Goal: Task Accomplishment & Management: Use online tool/utility

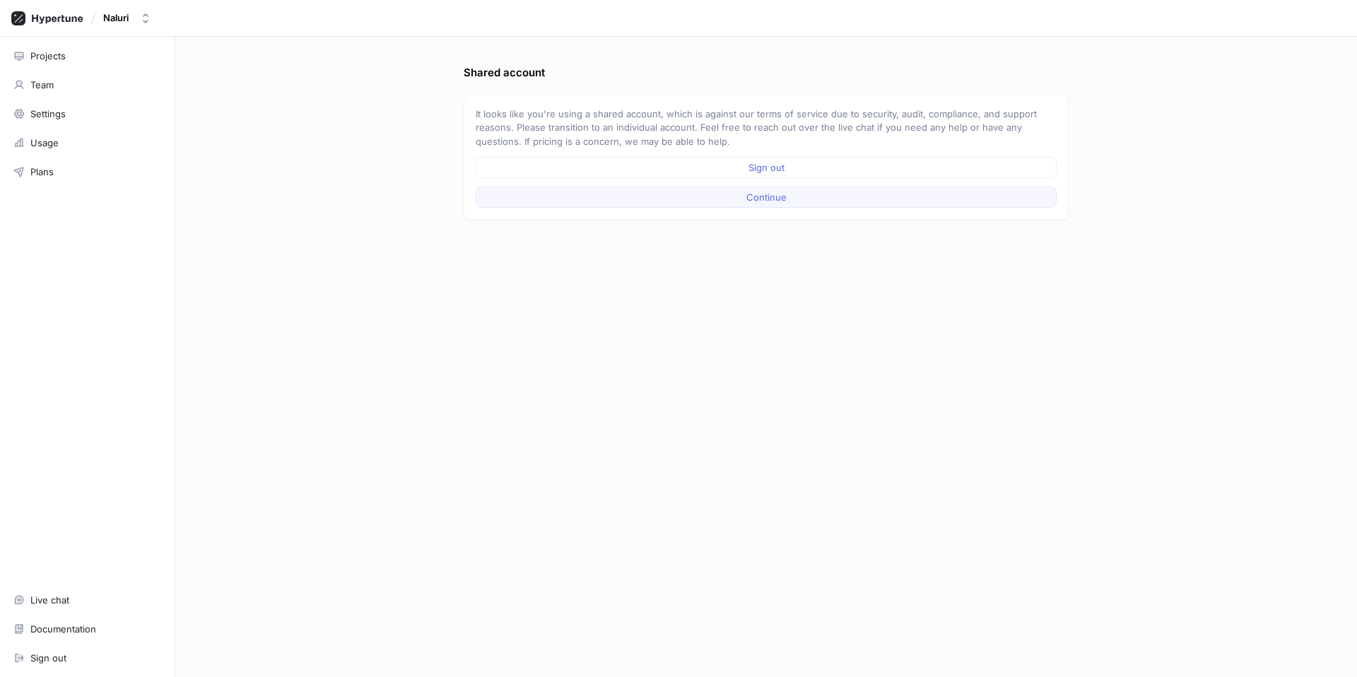
click at [571, 200] on button "Continue" at bounding box center [766, 197] width 581 height 21
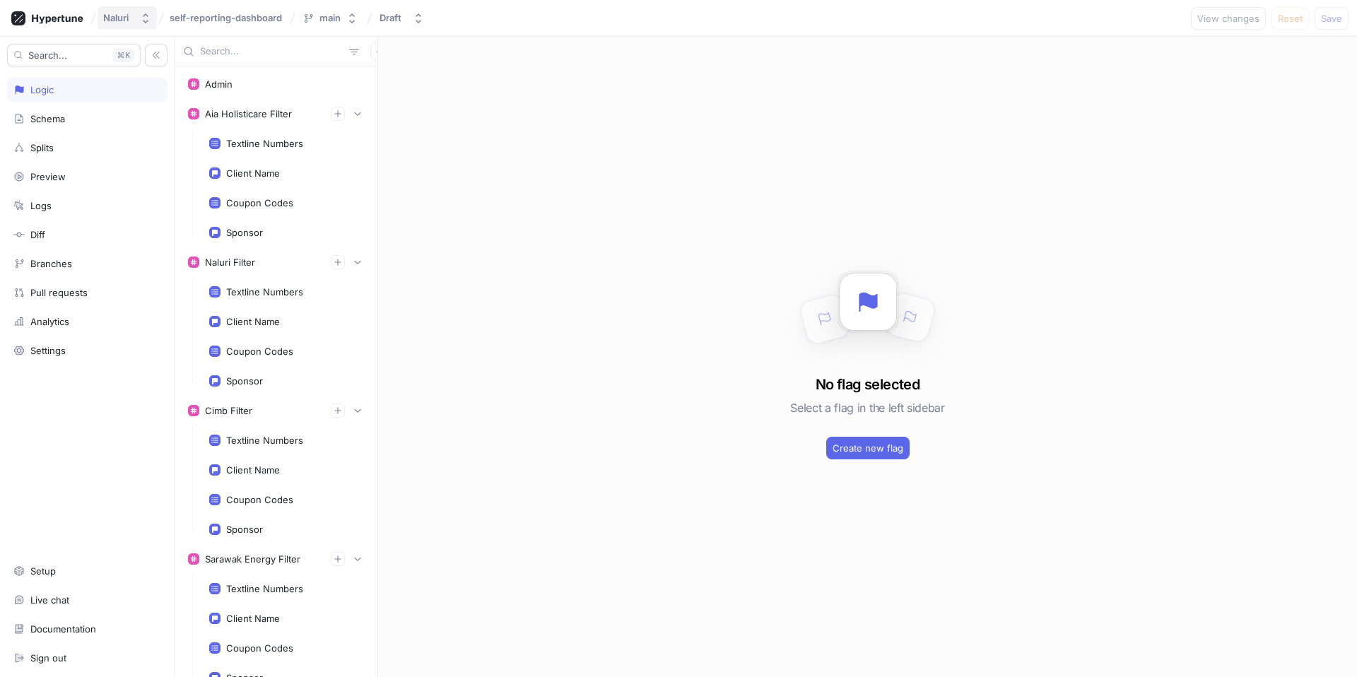
click at [132, 22] on div "Naluri" at bounding box center [118, 18] width 31 height 12
click at [151, 101] on span "Naluri" at bounding box center [186, 97] width 119 height 12
click at [135, 20] on button "Naluri" at bounding box center [127, 17] width 59 height 23
click at [147, 140] on span "Naluri Engineering" at bounding box center [191, 142] width 128 height 12
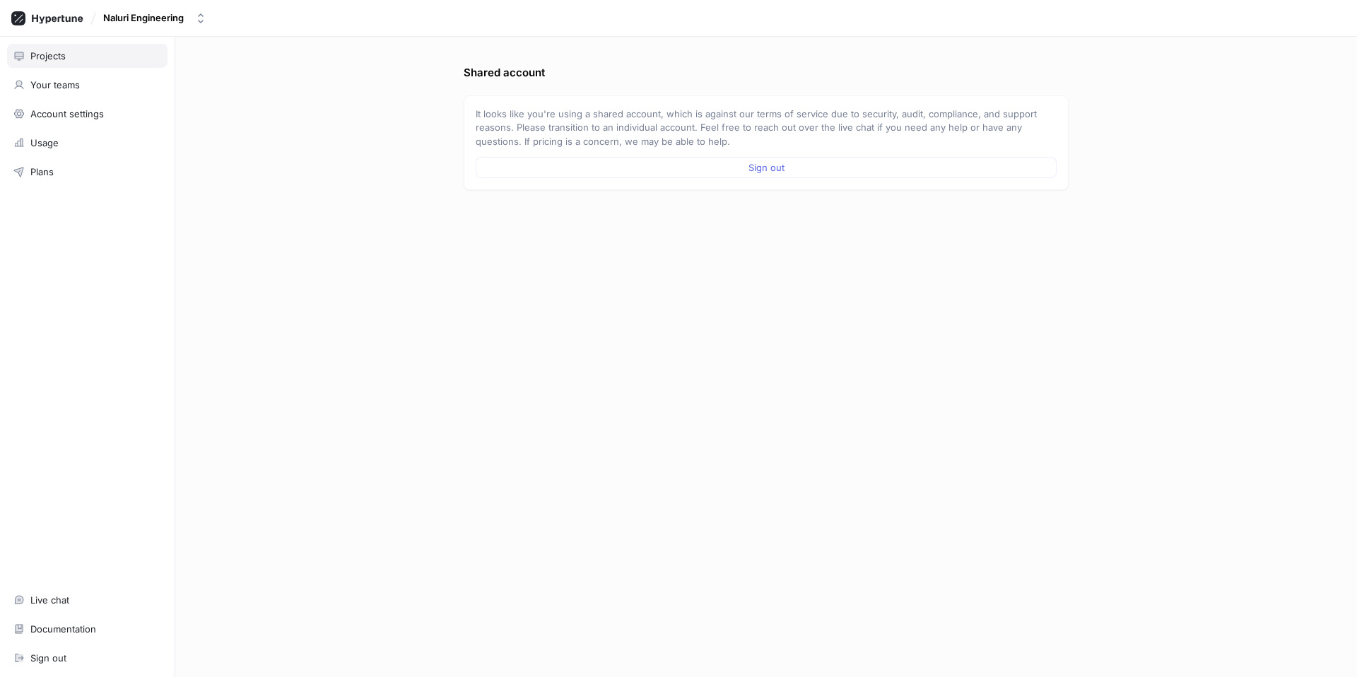
click at [88, 61] on div "Projects" at bounding box center [87, 55] width 148 height 11
click at [92, 57] on div "Projects" at bounding box center [87, 55] width 148 height 11
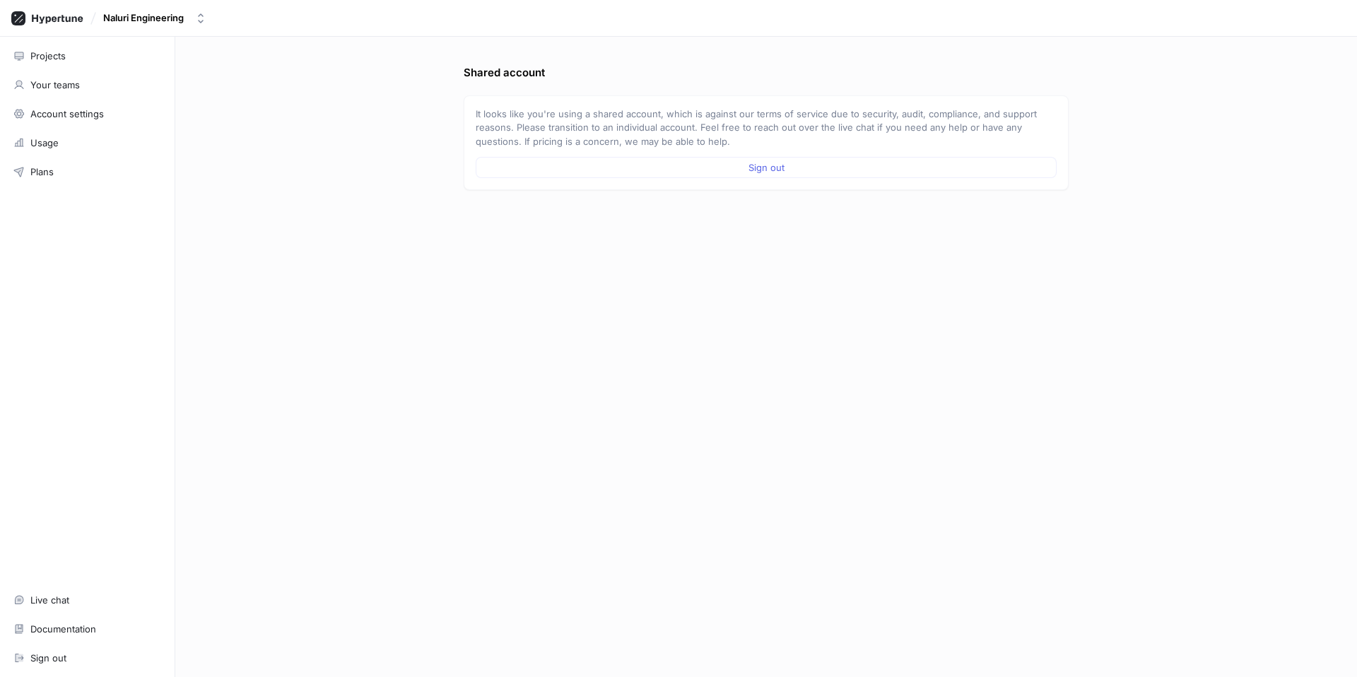
click at [92, 57] on div "Projects" at bounding box center [87, 55] width 148 height 11
click at [146, 20] on div "Naluri Engineering" at bounding box center [143, 18] width 81 height 12
click at [149, 93] on span "Naluri" at bounding box center [191, 97] width 128 height 12
click at [507, 191] on button "Continue" at bounding box center [766, 197] width 581 height 21
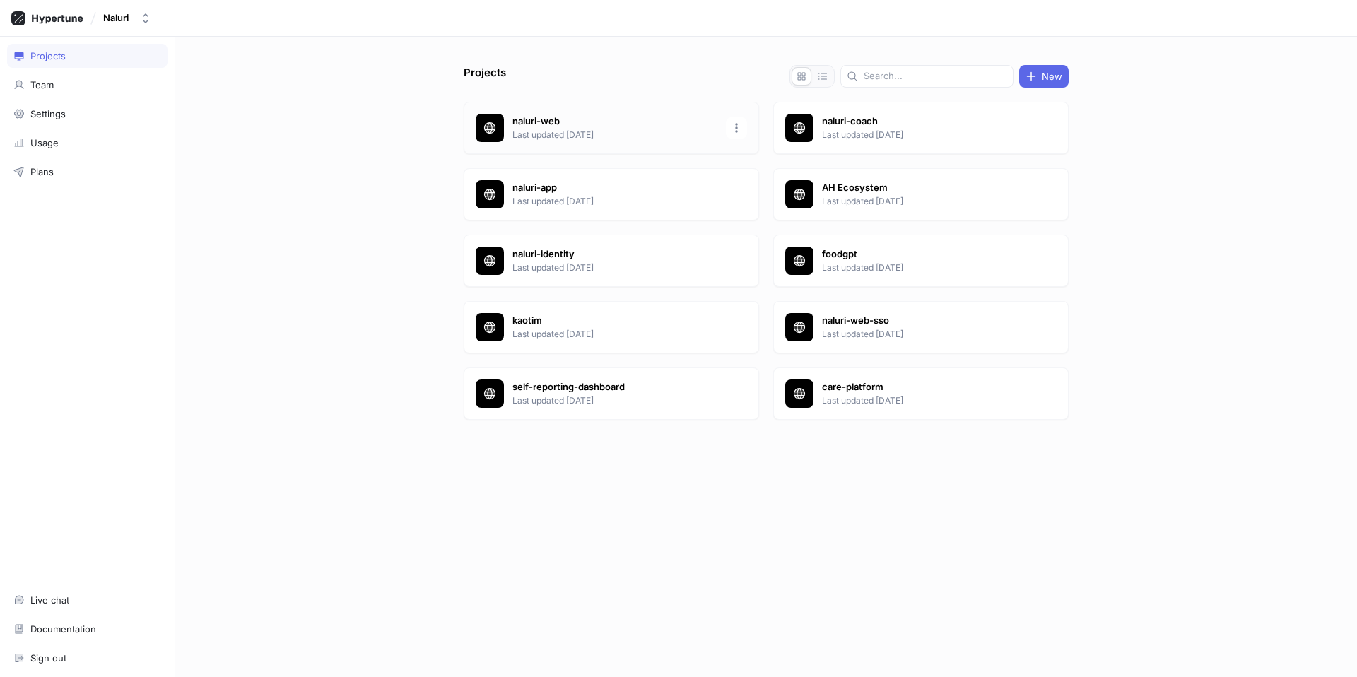
click at [553, 115] on p "naluri-web" at bounding box center [614, 121] width 205 height 14
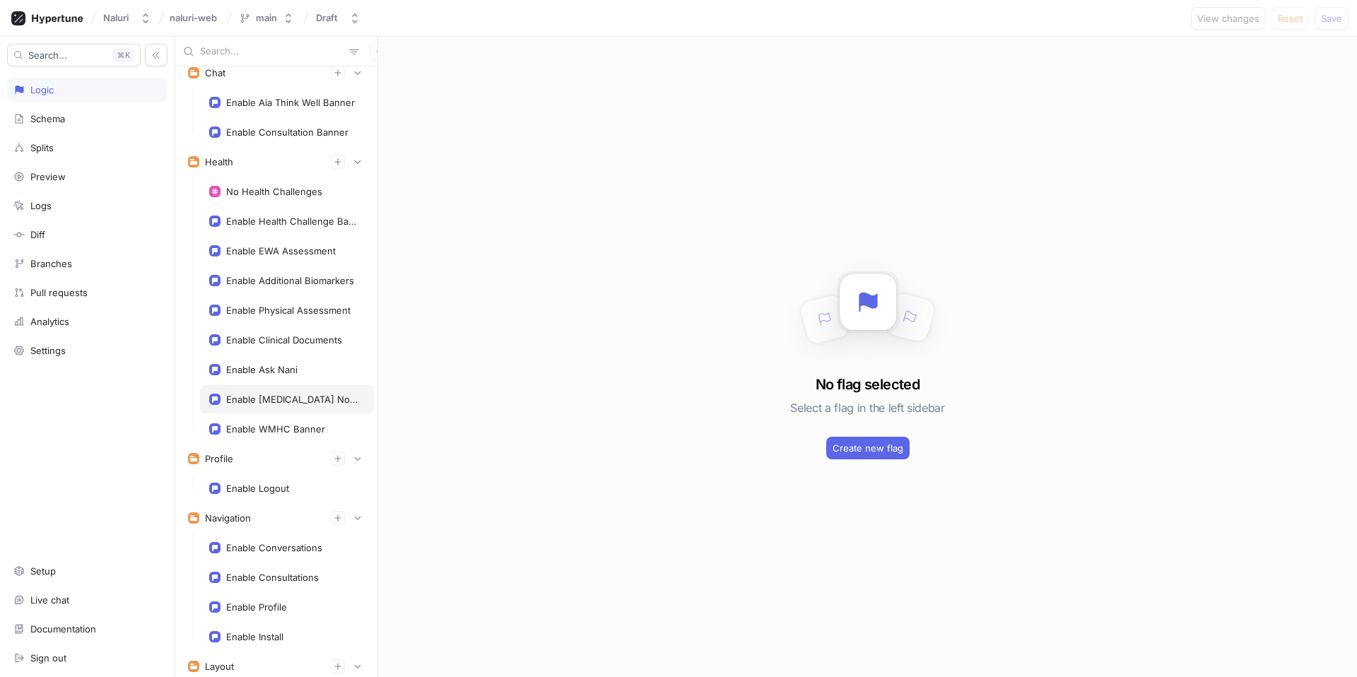
scroll to position [238, 0]
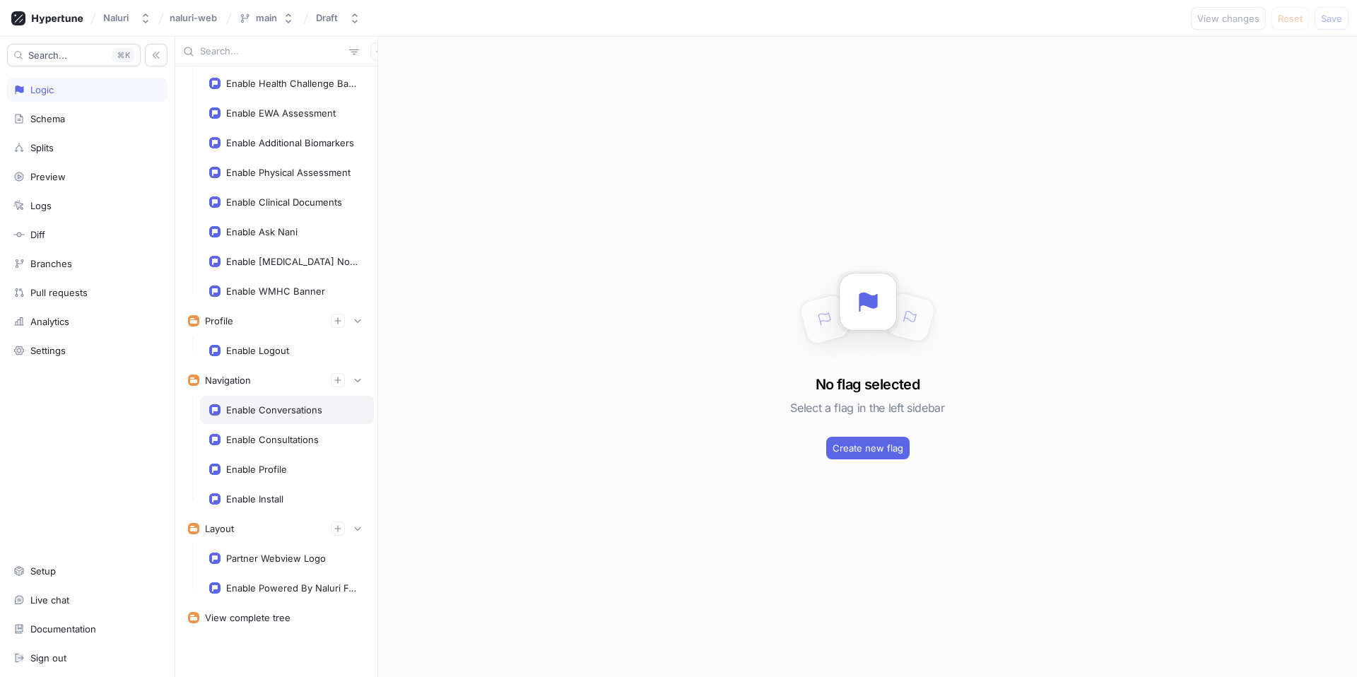
click at [313, 416] on div "Enable Conversations" at bounding box center [287, 410] width 174 height 28
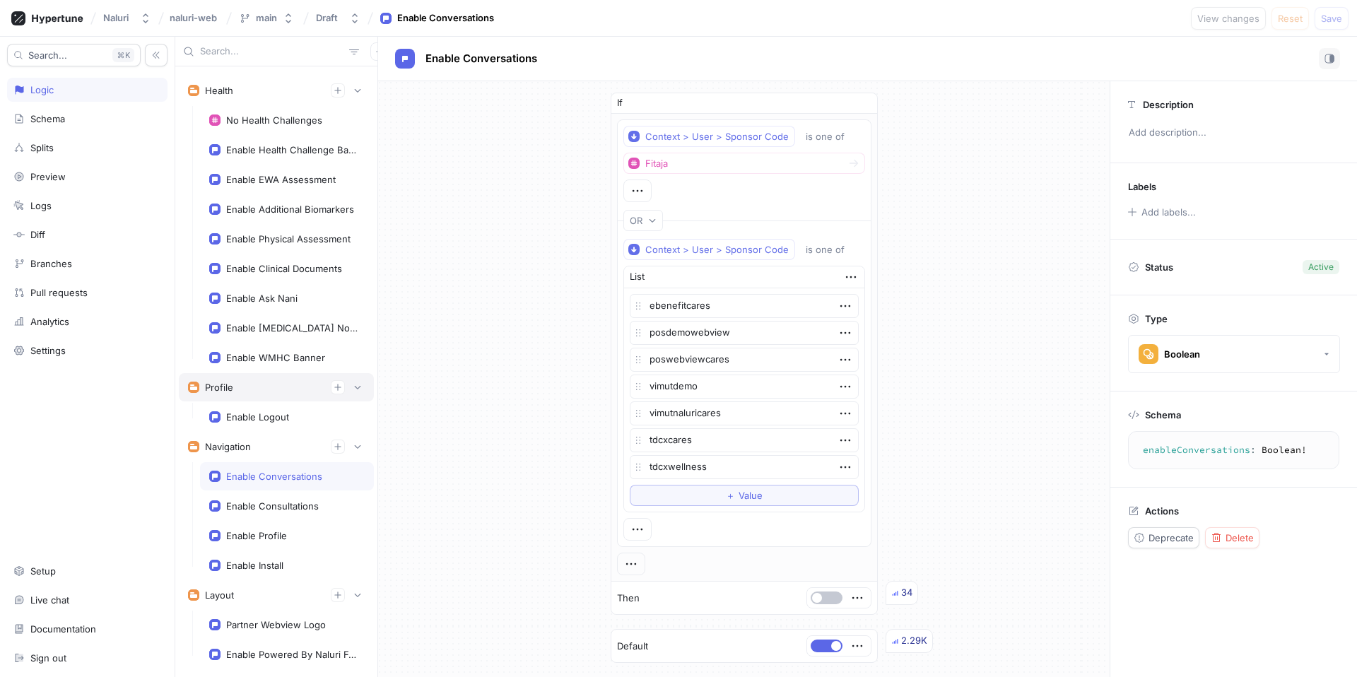
scroll to position [238, 0]
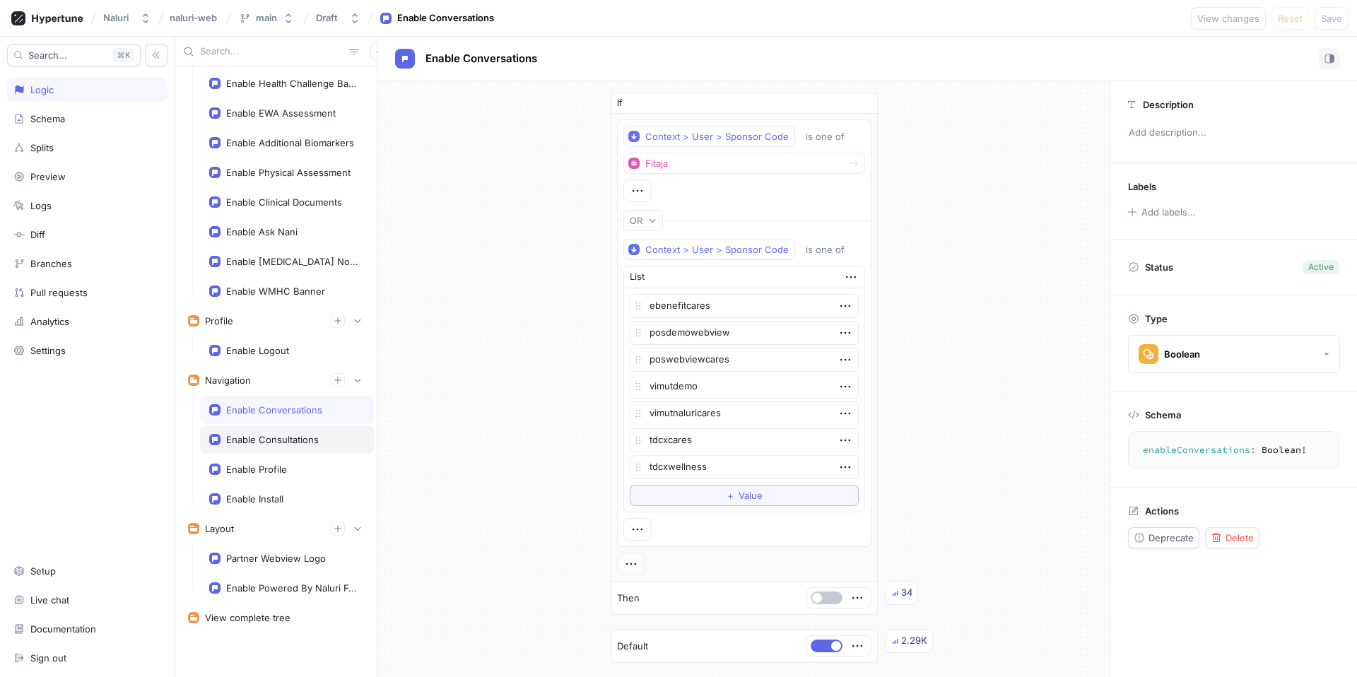
click at [300, 428] on div "Enable Consultations" at bounding box center [287, 439] width 174 height 28
type textarea "x"
type textarea "enableConsultations: Boolean!"
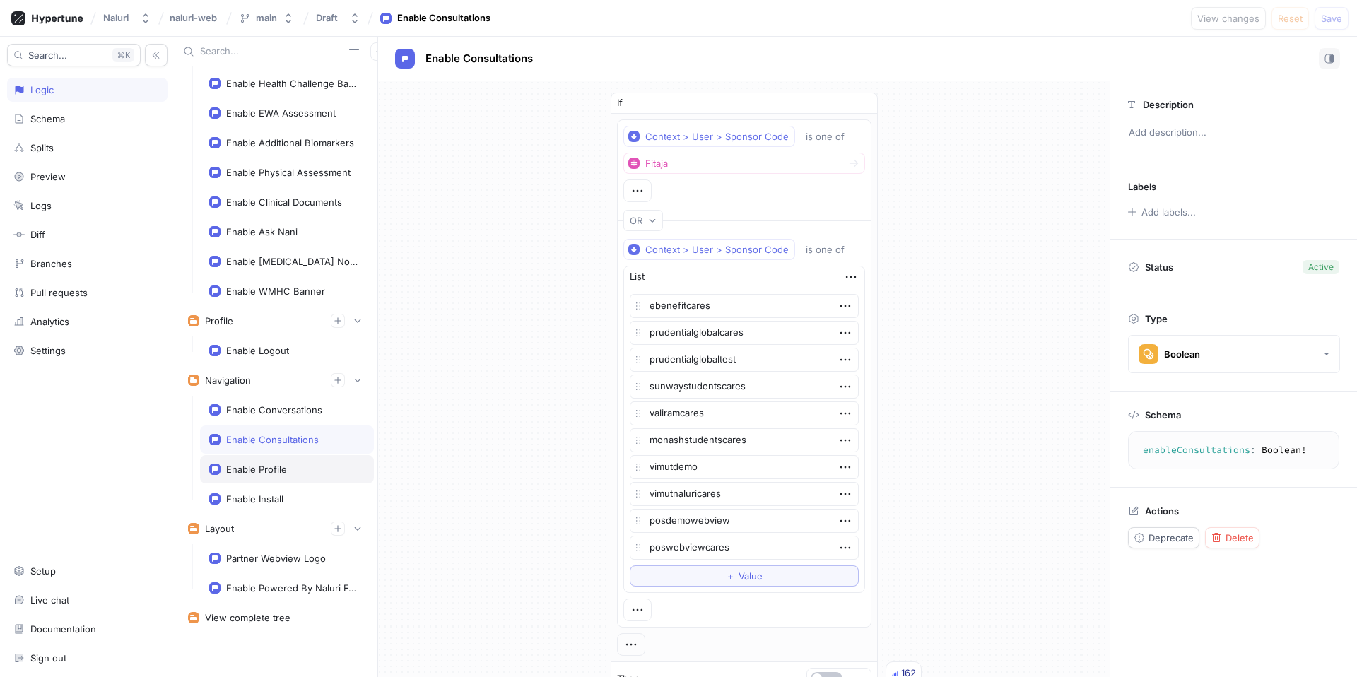
click at [295, 469] on div "Enable Profile" at bounding box center [286, 469] width 155 height 11
type textarea "x"
type textarea "enableProfile: Boolean!"
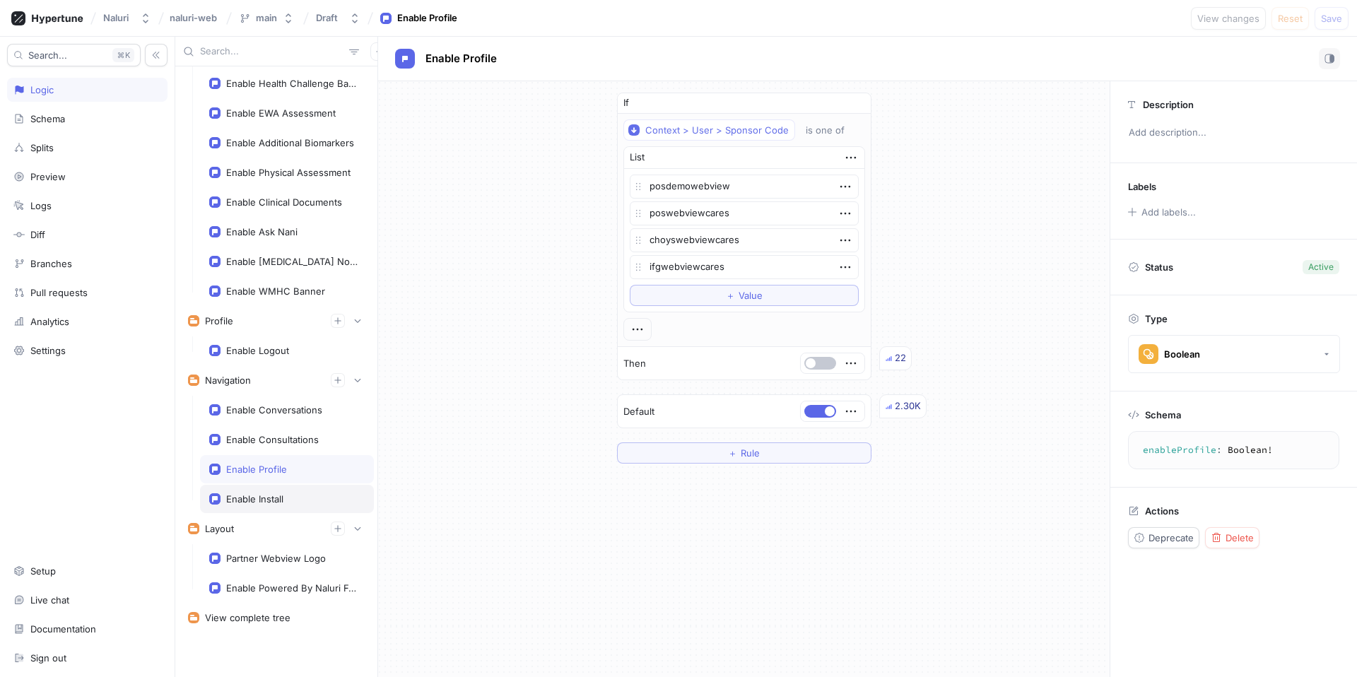
click at [296, 495] on div "Enable Install" at bounding box center [286, 498] width 155 height 11
type textarea "x"
type textarea "enableInstall: Boolean!"
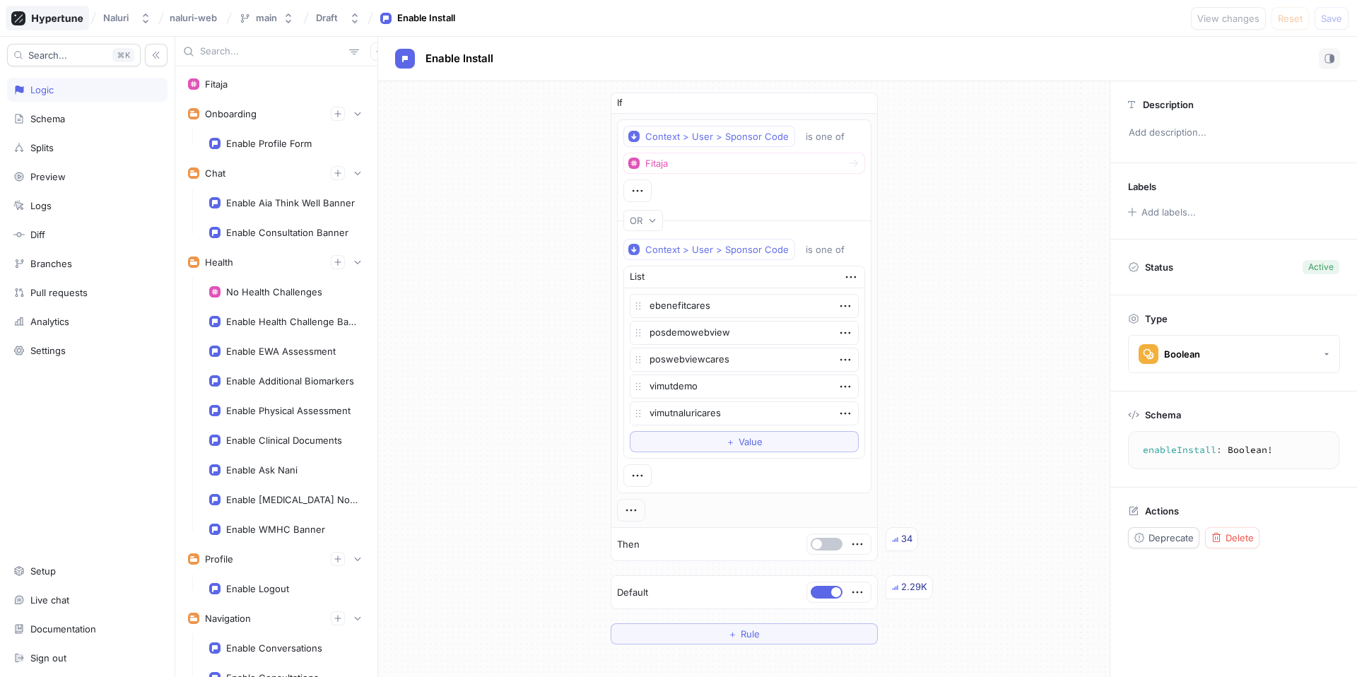
type textarea "x"
type textarea "enableProfile: Boolean!"
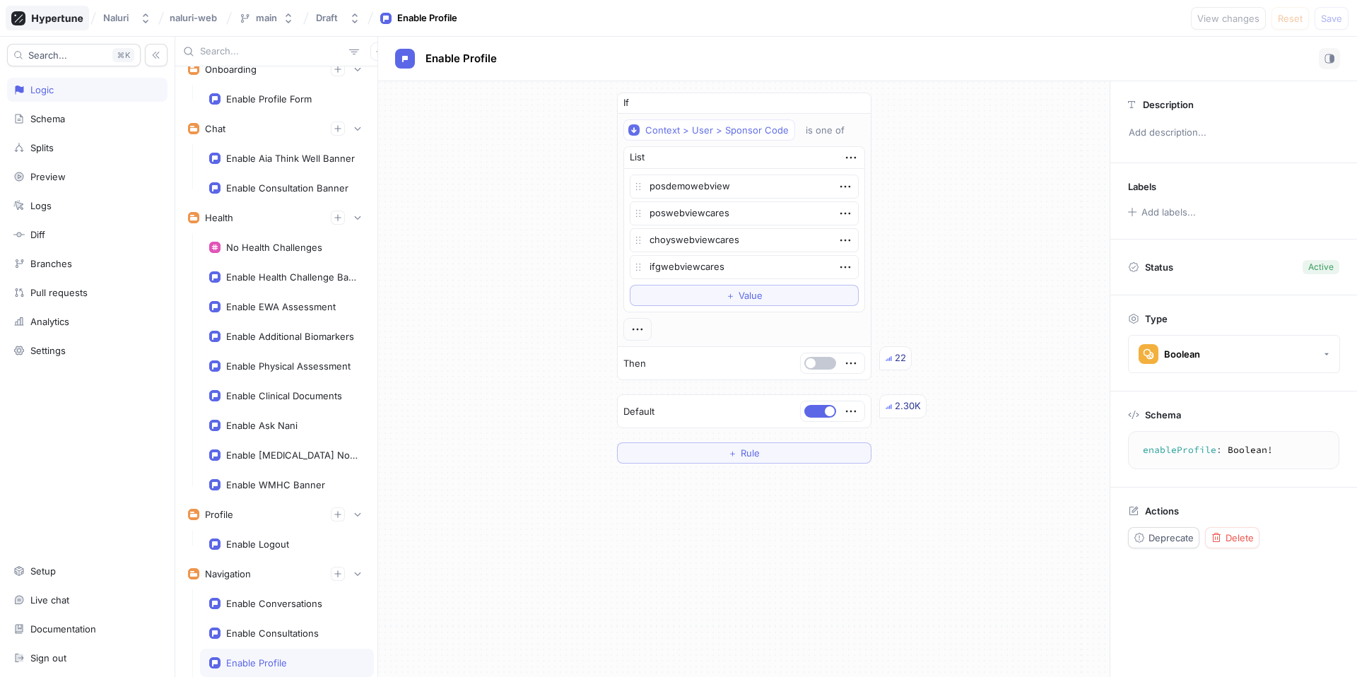
type textarea "x"
type textarea "enableConsultations: Boolean!"
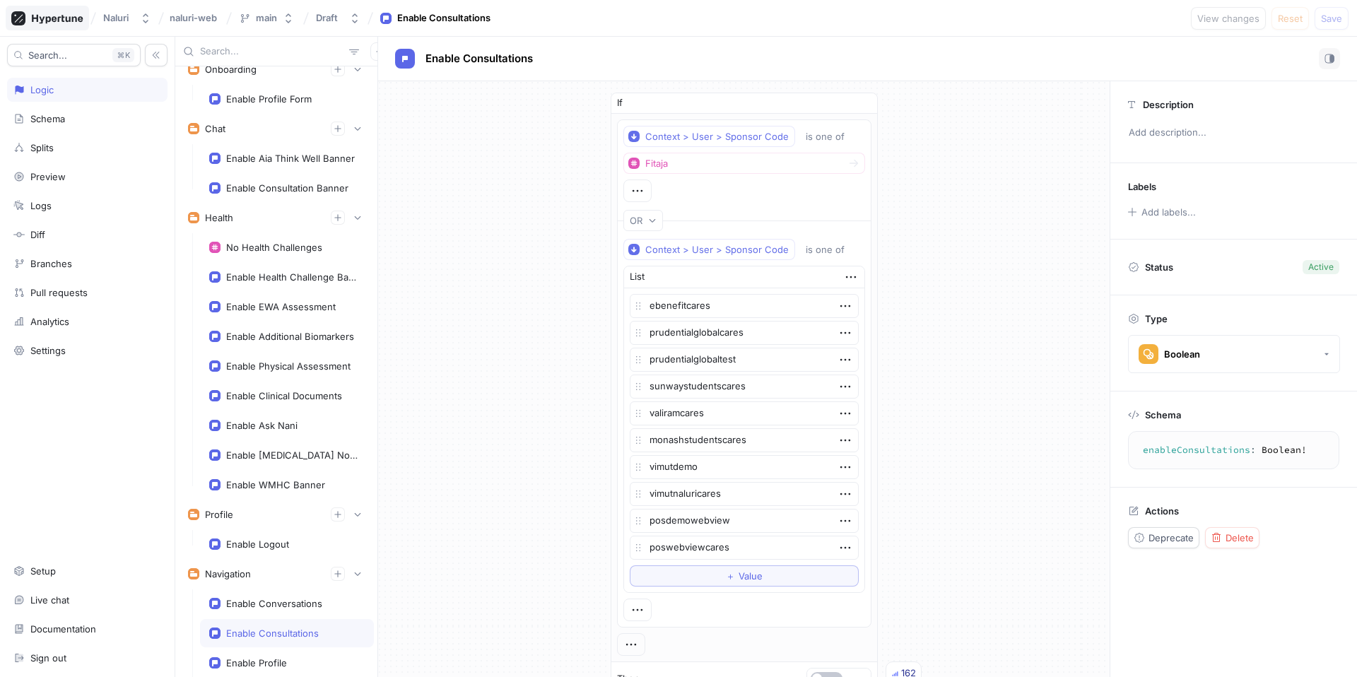
type textarea "x"
type textarea "enableConversations: Boolean!"
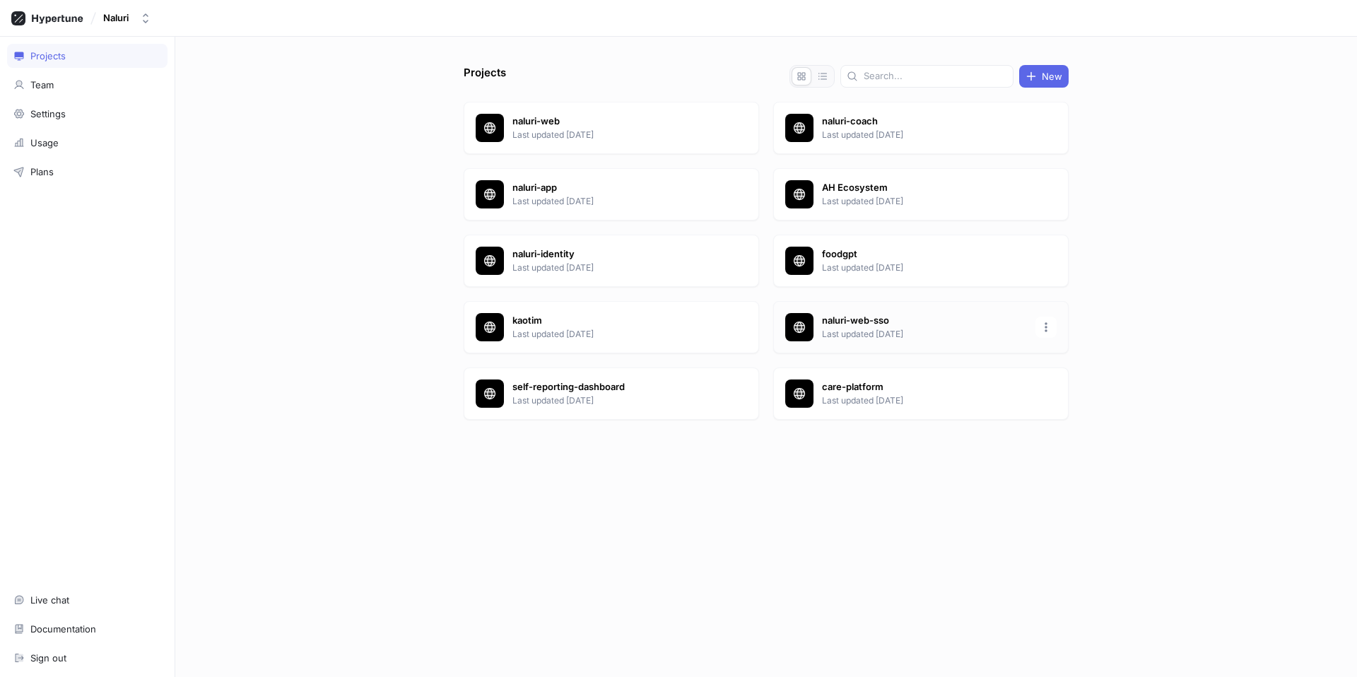
click at [852, 334] on p "Last updated [DATE]" at bounding box center [924, 334] width 205 height 13
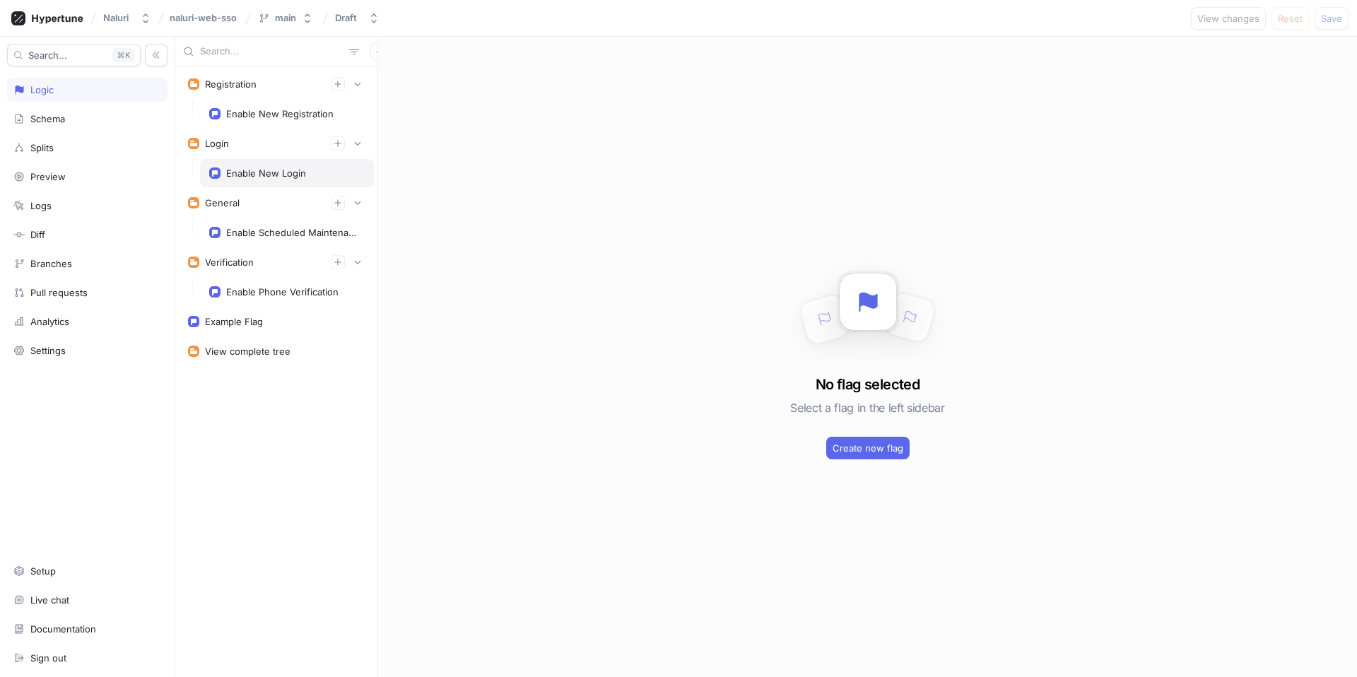
click at [281, 170] on div "Enable New Login" at bounding box center [266, 173] width 80 height 11
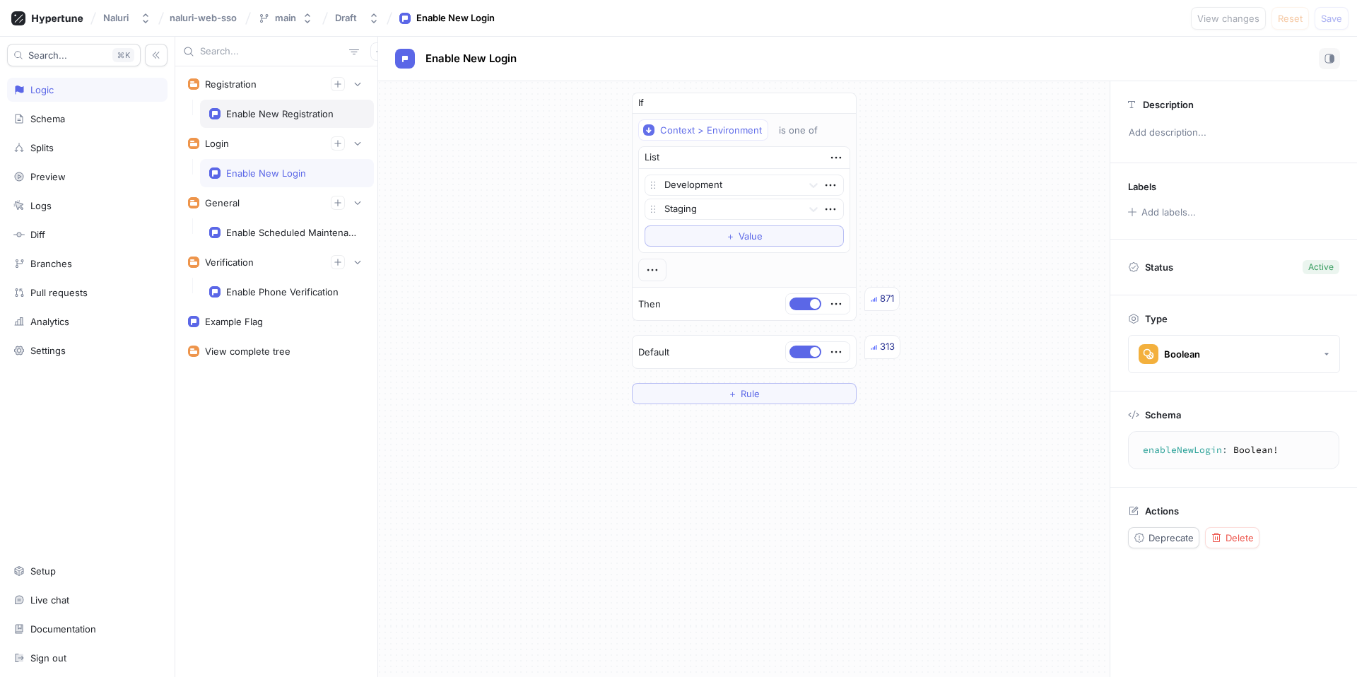
click at [277, 119] on div "Enable New Registration" at bounding box center [287, 114] width 174 height 28
click at [290, 237] on div "Enable Scheduled Maintenance" at bounding box center [292, 232] width 133 height 11
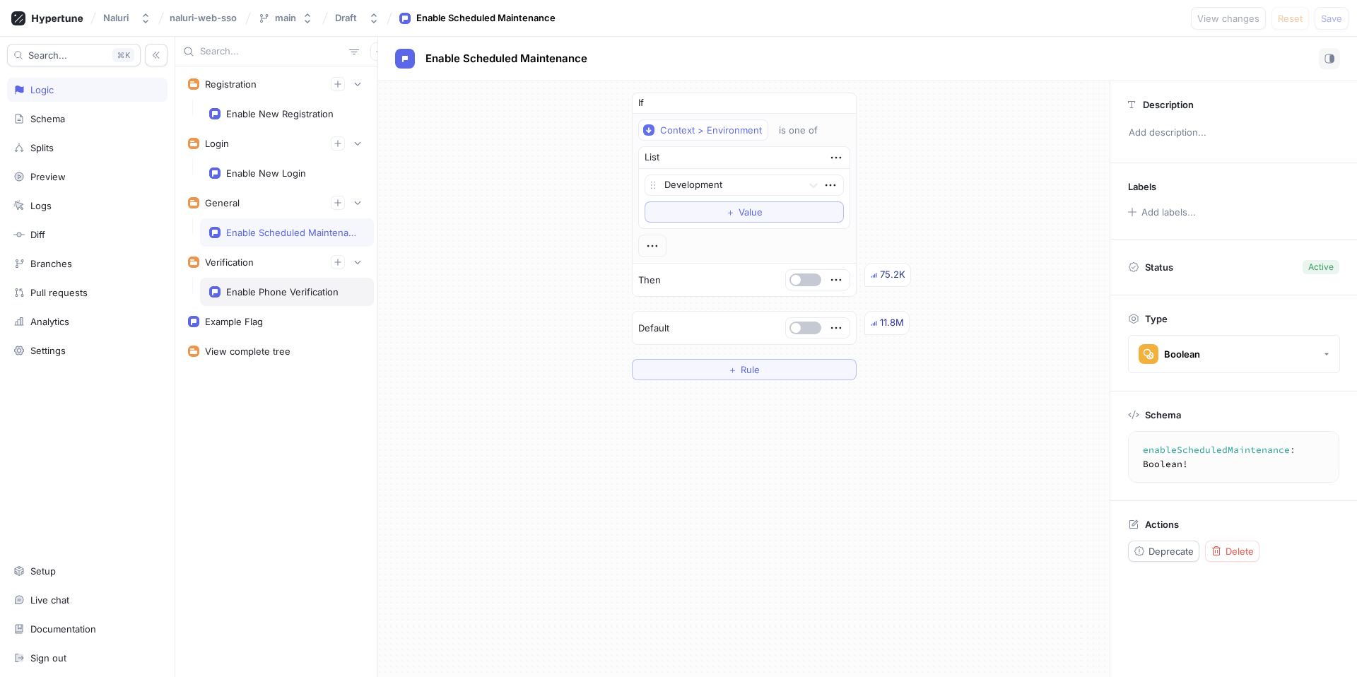
click at [290, 294] on div "Enable Phone Verification" at bounding box center [282, 291] width 112 height 11
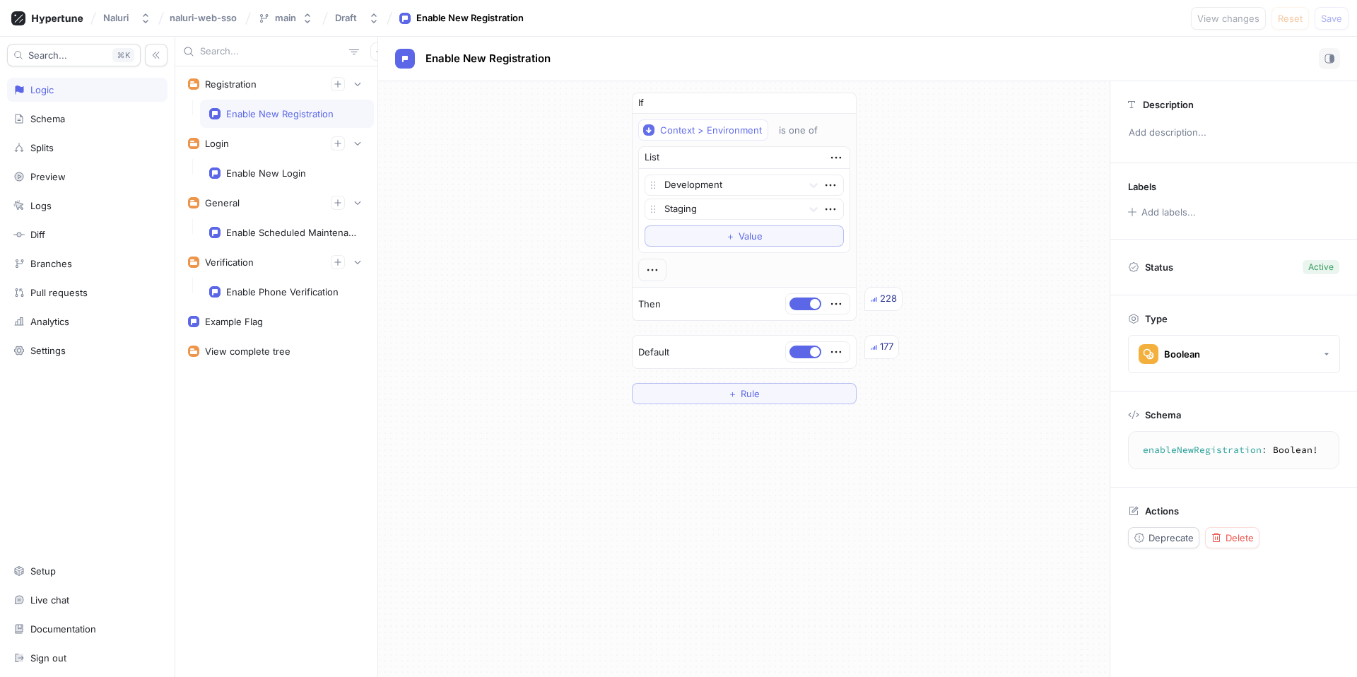
type textarea "enableNewLogin: Boolean!"
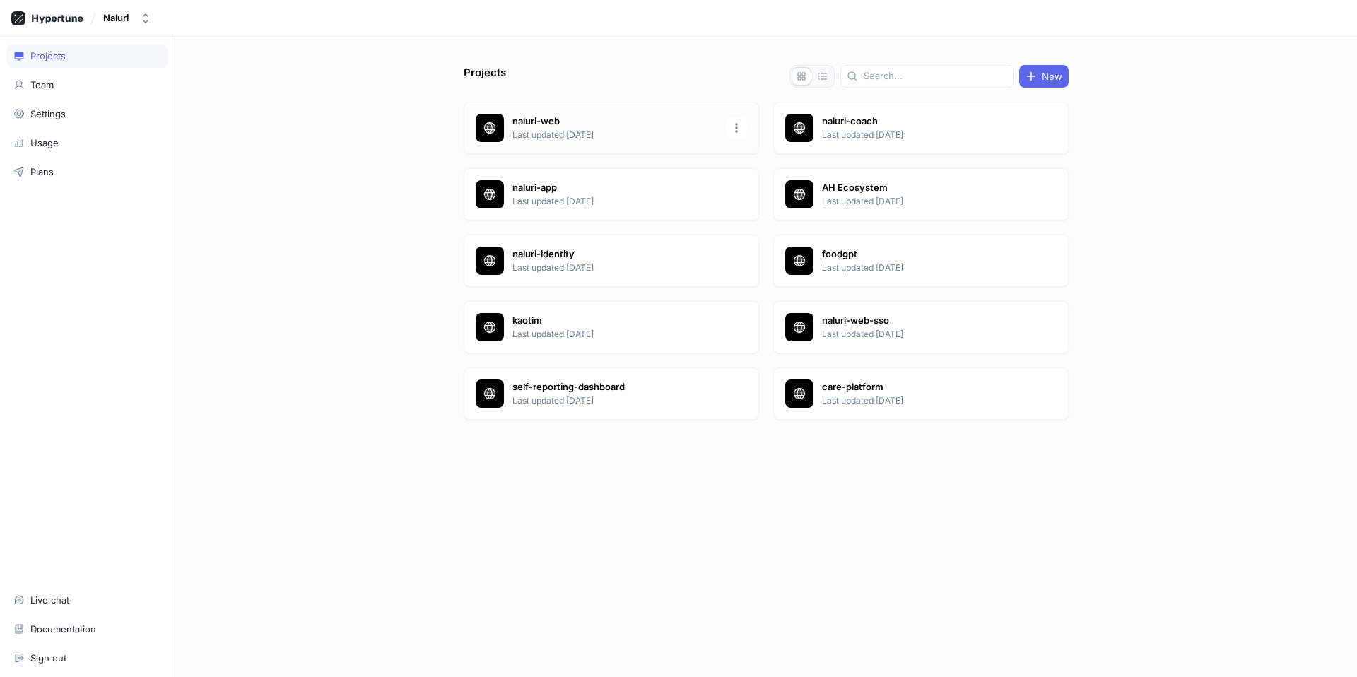
click at [548, 129] on p "Last updated [DATE]" at bounding box center [614, 135] width 205 height 13
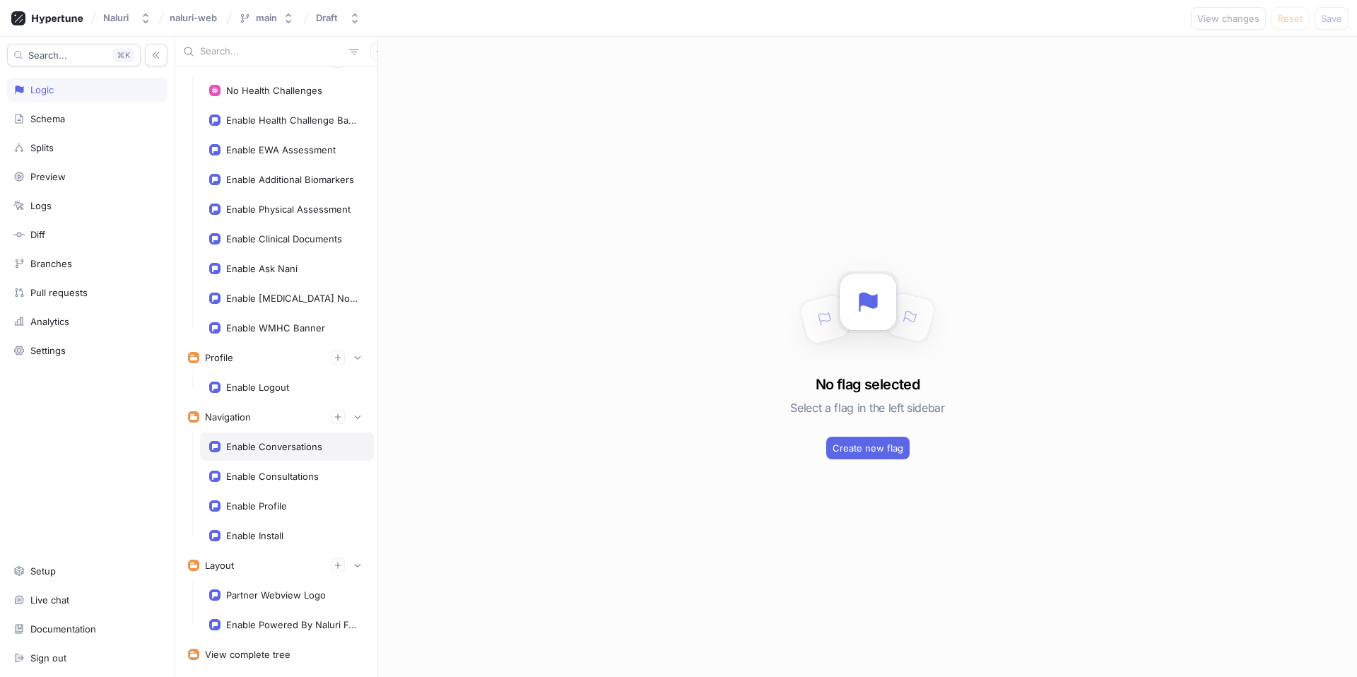
scroll to position [238, 0]
